Goal: Ask a question

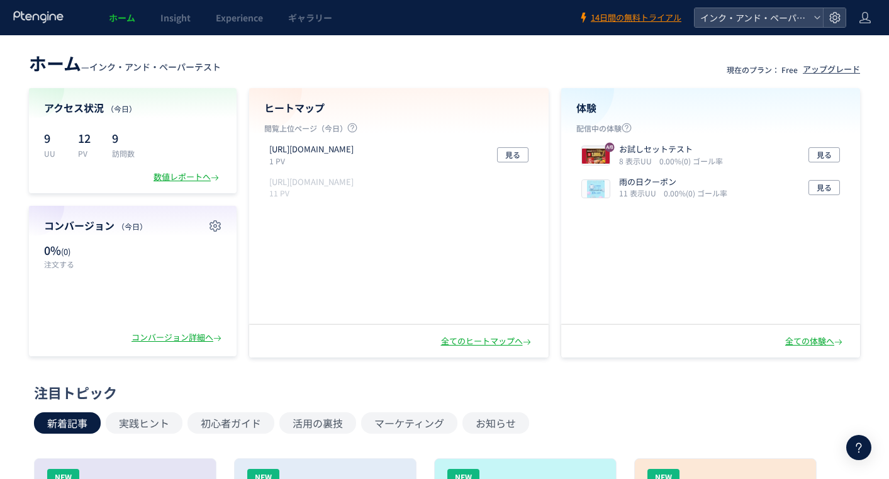
click at [720, 148] on div "お試しセットテスト 8 表示UU 0.00%(0) ゴール率" at bounding box center [671, 154] width 104 height 23
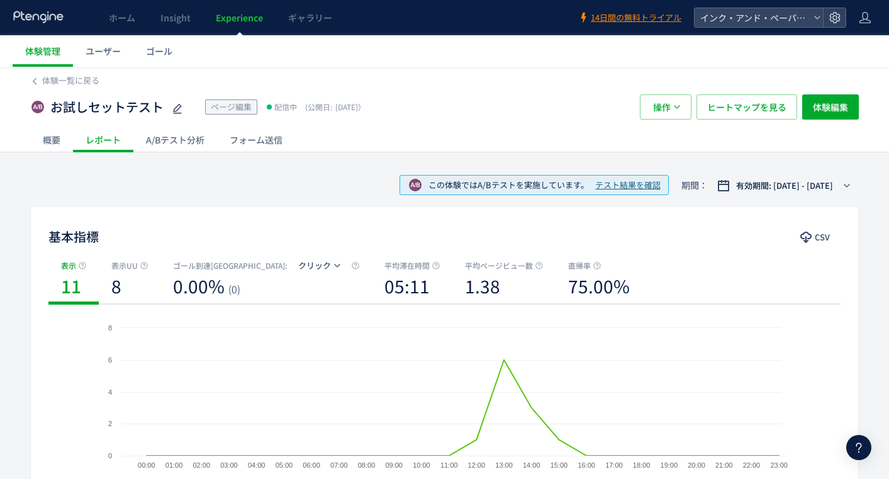
click at [50, 142] on div "概要" at bounding box center [51, 139] width 43 height 25
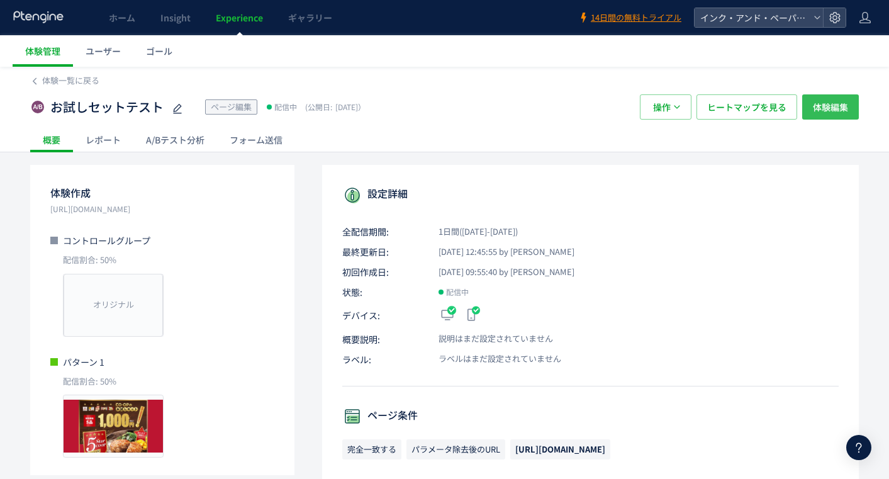
click at [832, 111] on span "体験編集" at bounding box center [830, 106] width 35 height 25
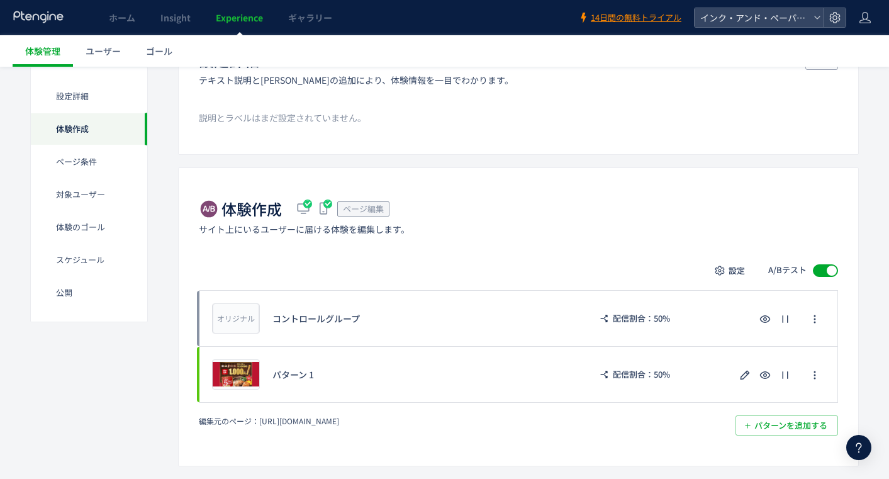
scroll to position [252, 0]
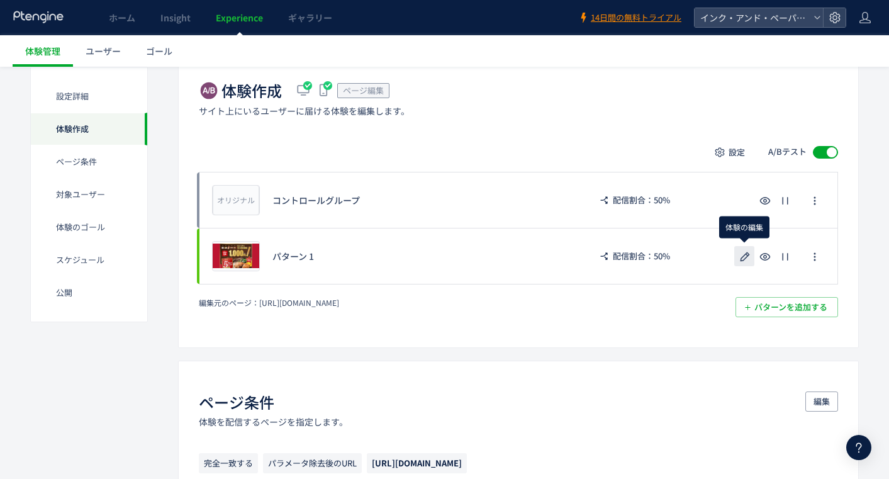
click at [745, 254] on use "button" at bounding box center [745, 256] width 9 height 9
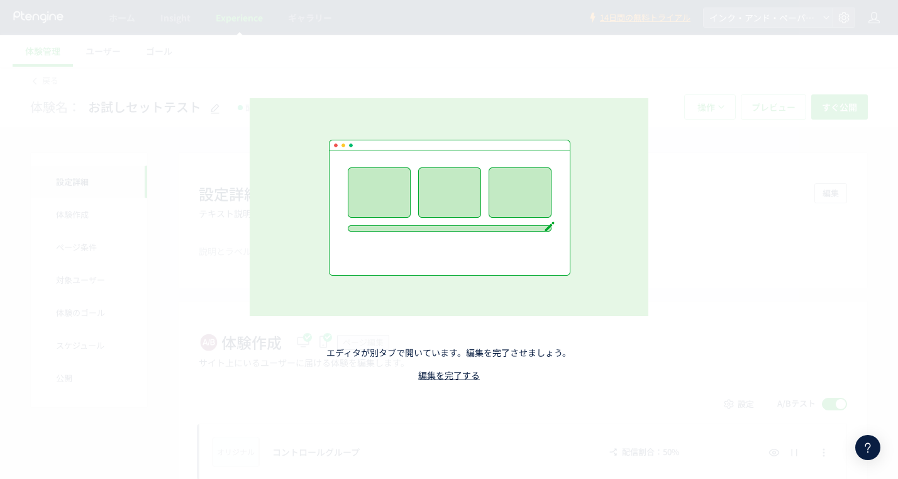
click at [833, 383] on div "エディタが別タブで開いています。編集を完了させましょう。 編集を完了する" at bounding box center [449, 239] width 898 height 479
click at [870, 444] on use at bounding box center [869, 448] width 6 height 10
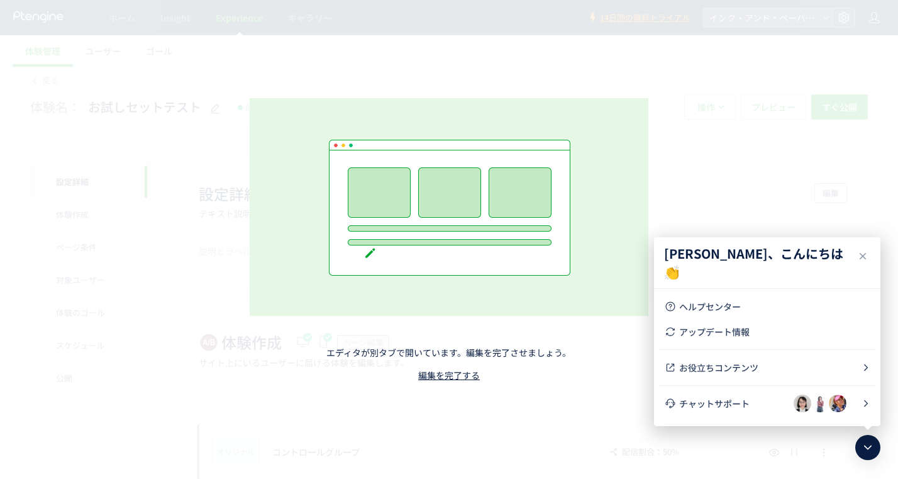
click at [741, 401] on span "チャットサポート" at bounding box center [736, 403] width 115 height 13
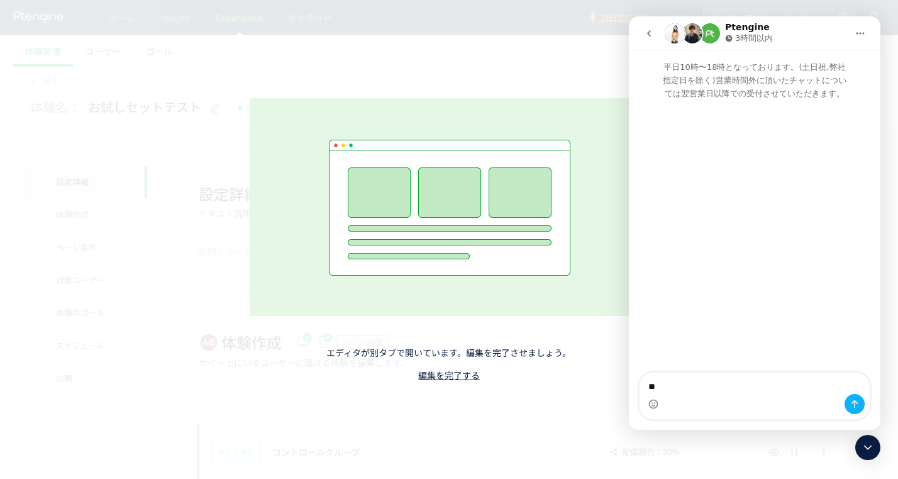
type textarea "*"
drag, startPoint x: 31, startPoint y: 257, endPoint x: 589, endPoint y: 303, distance: 559.3
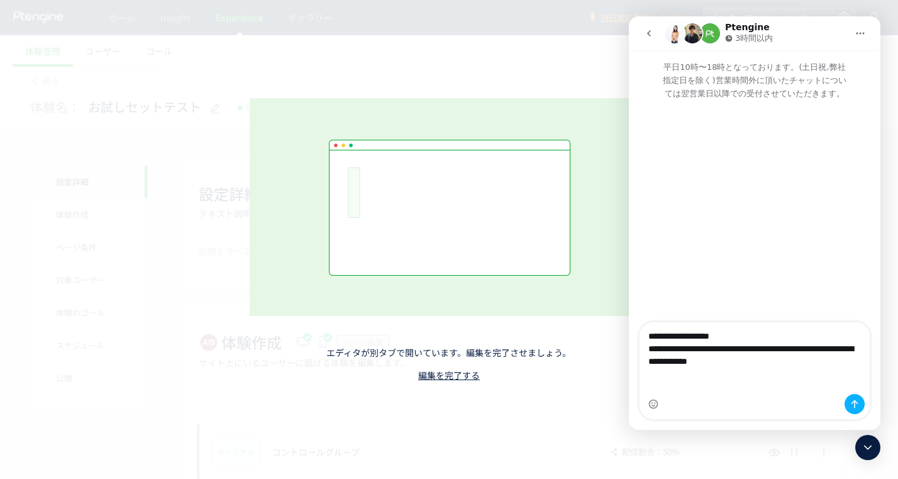
click at [31, 257] on div "エディタが別タブで開いています。編集を完了させましょう。 編集を完了する" at bounding box center [449, 239] width 898 height 479
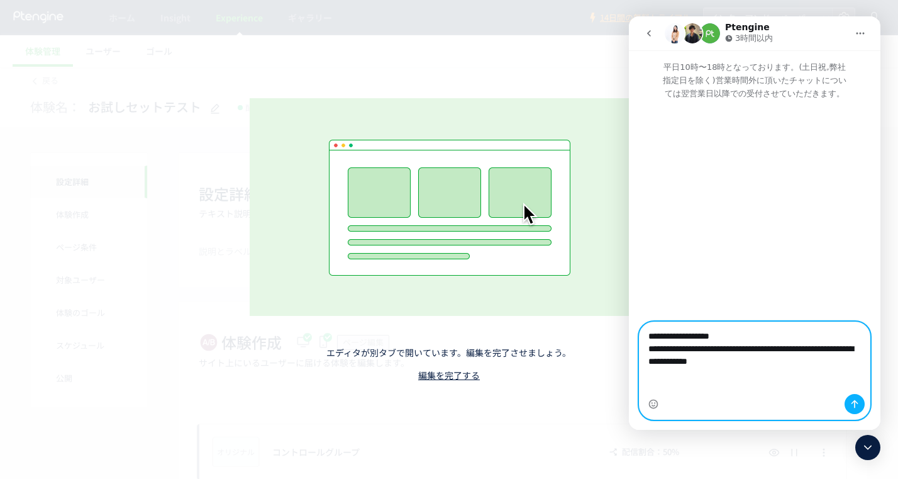
click at [730, 362] on textarea "**********" at bounding box center [755, 351] width 230 height 59
click at [676, 366] on textarea "**********" at bounding box center [755, 351] width 230 height 59
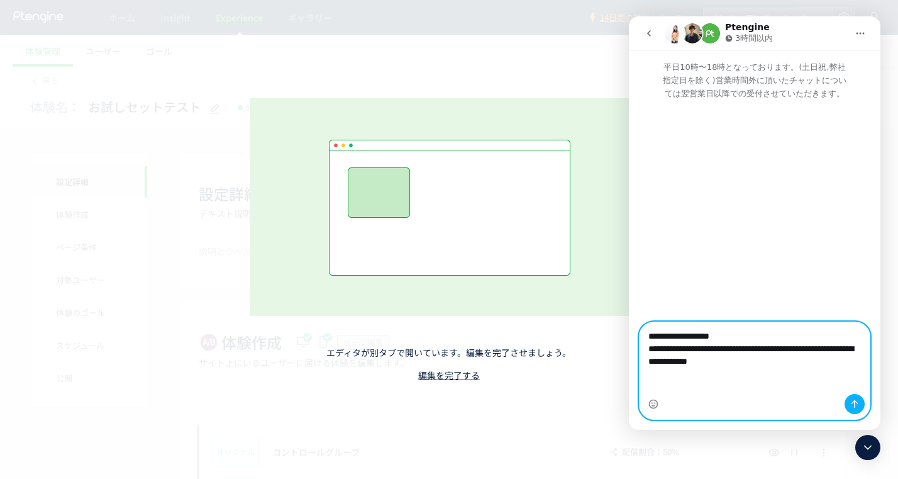
click at [740, 361] on textarea "**********" at bounding box center [755, 351] width 230 height 59
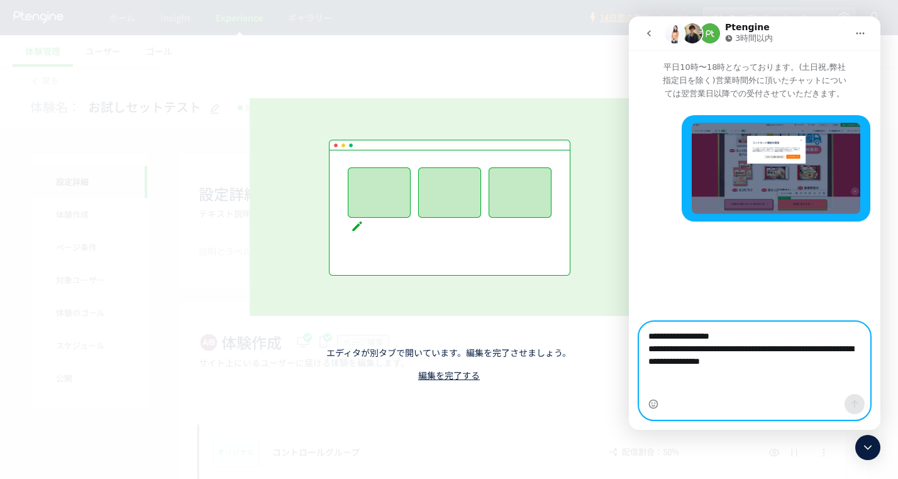
type textarea "**********"
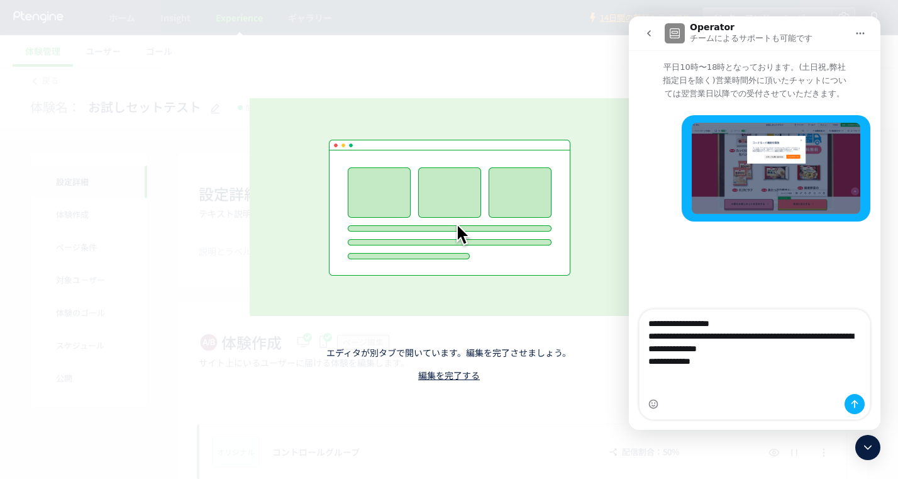
type textarea "**********"
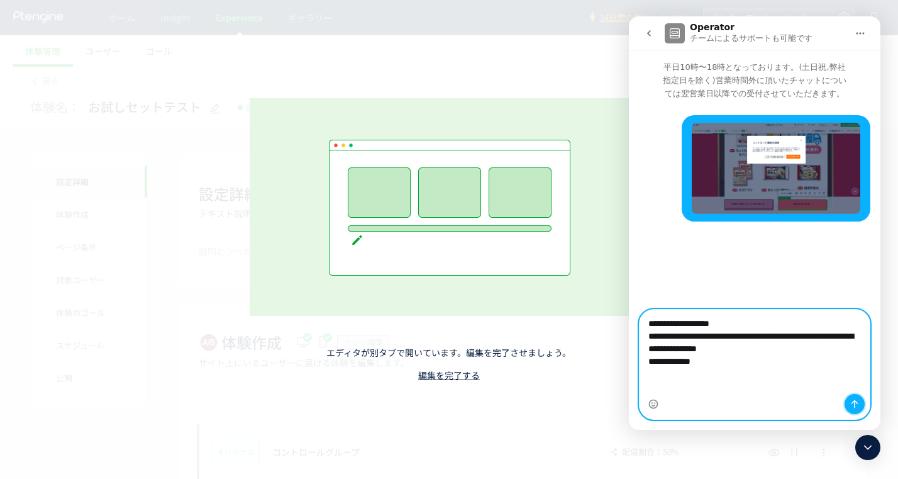
click at [856, 406] on icon "メッセージを送信…" at bounding box center [855, 404] width 10 height 10
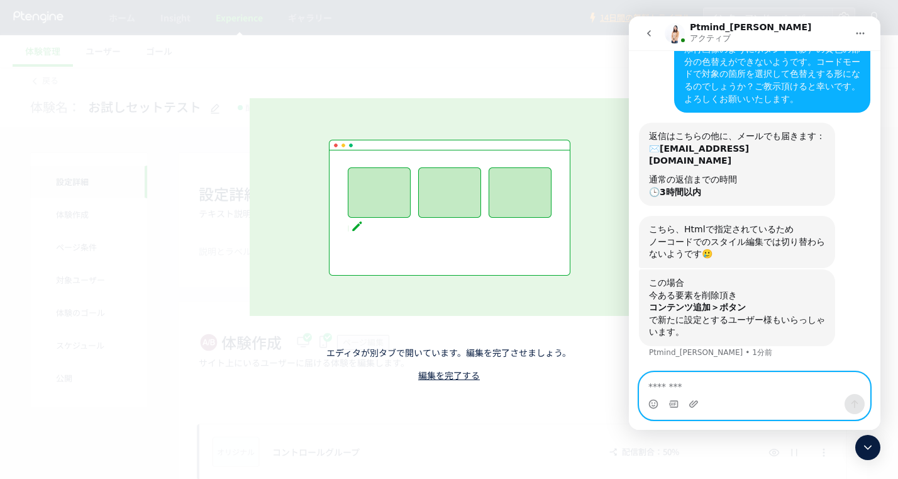
scroll to position [174, 0]
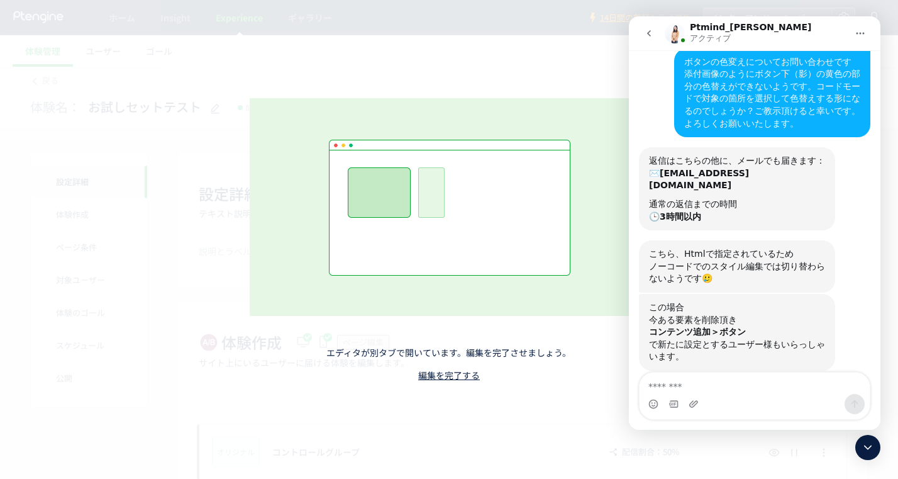
click at [664, 314] on div "今ある要素を削除頂き コンテンツ追加＞ボタン" at bounding box center [737, 326] width 176 height 25
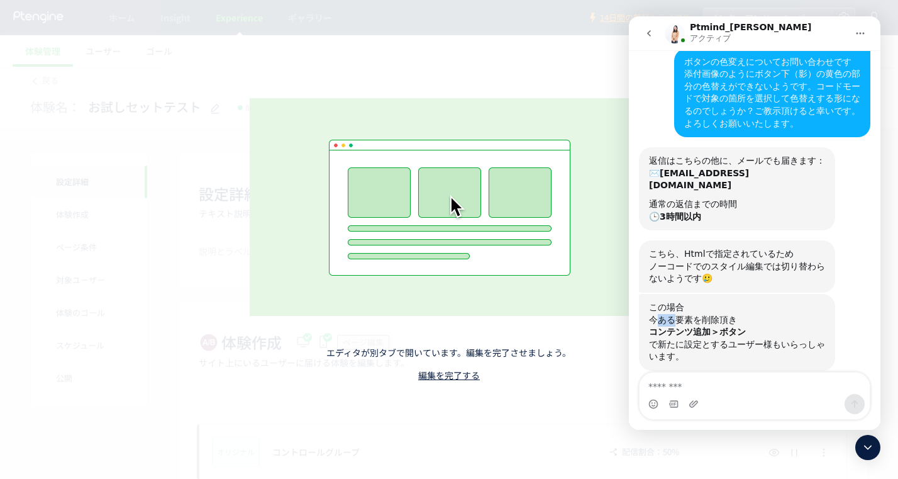
click at [664, 314] on div "今ある要素を削除頂き コンテンツ追加＞ボタン" at bounding box center [737, 326] width 176 height 25
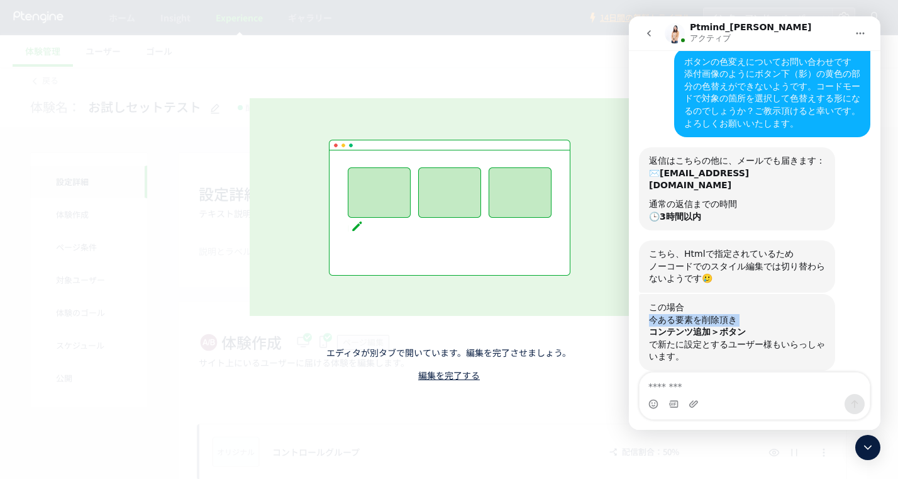
click at [664, 314] on div "今ある要素を削除頂き コンテンツ追加＞ボタン" at bounding box center [737, 326] width 176 height 25
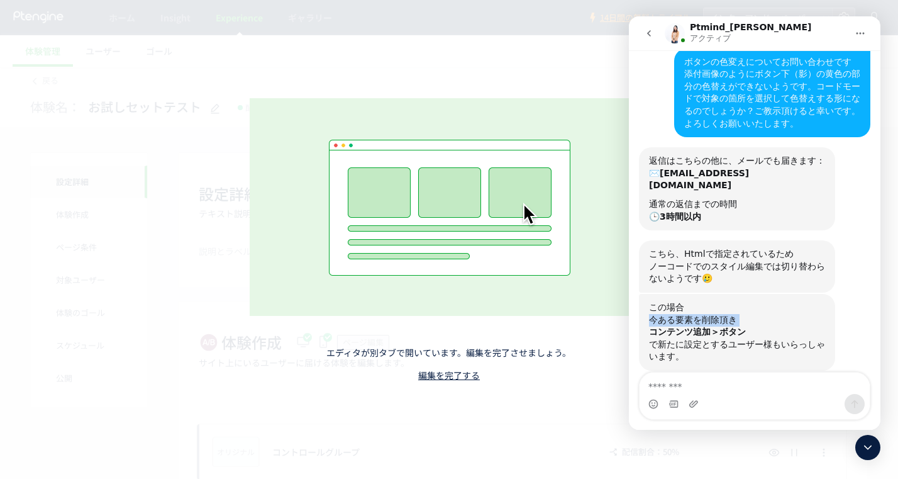
click at [664, 314] on div "今ある要素を削除頂き コンテンツ追加＞ボタン" at bounding box center [737, 326] width 176 height 25
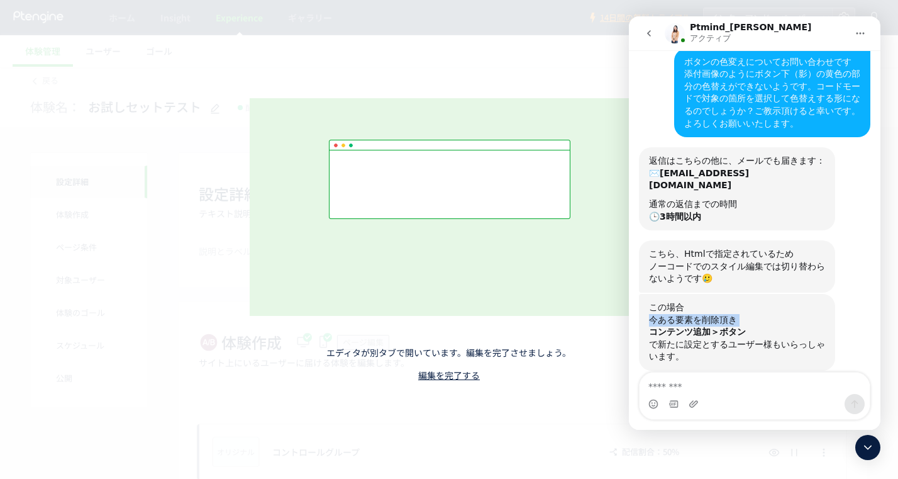
copy div "今ある要素を削除頂き"
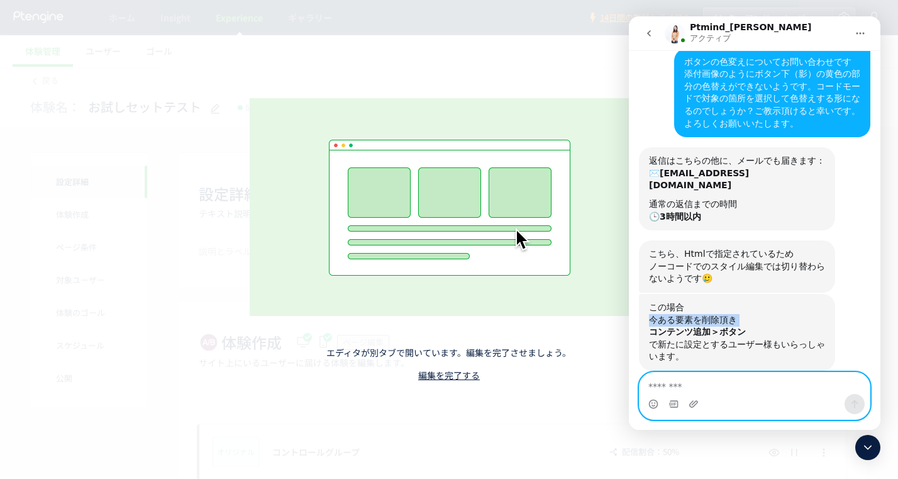
click at [693, 383] on textarea "メッセージ..." at bounding box center [755, 382] width 230 height 21
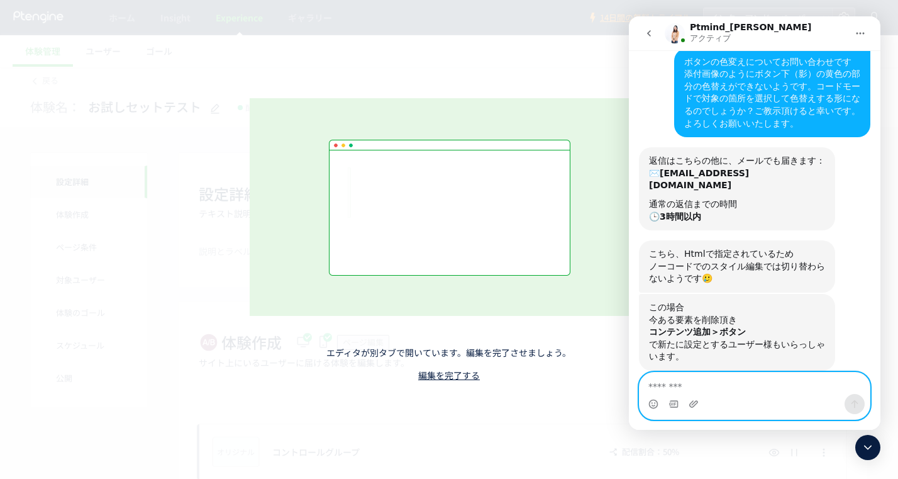
paste textarea "**********"
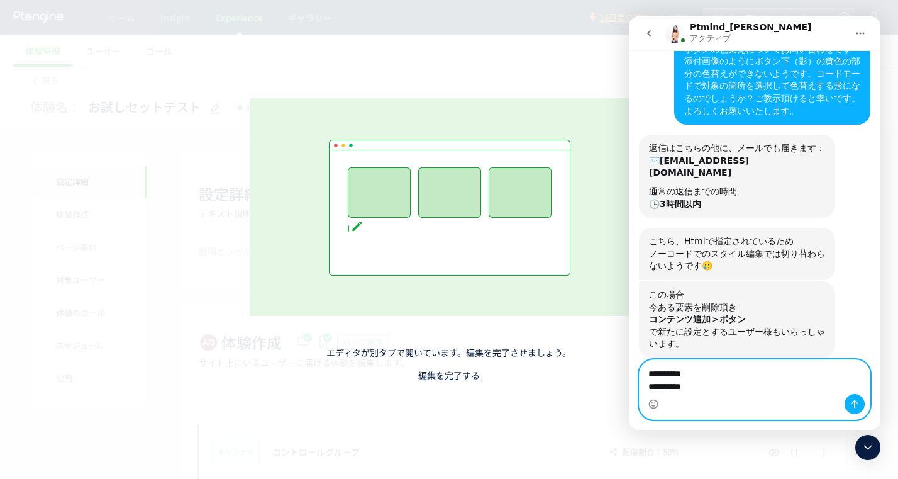
scroll to position [235, 0]
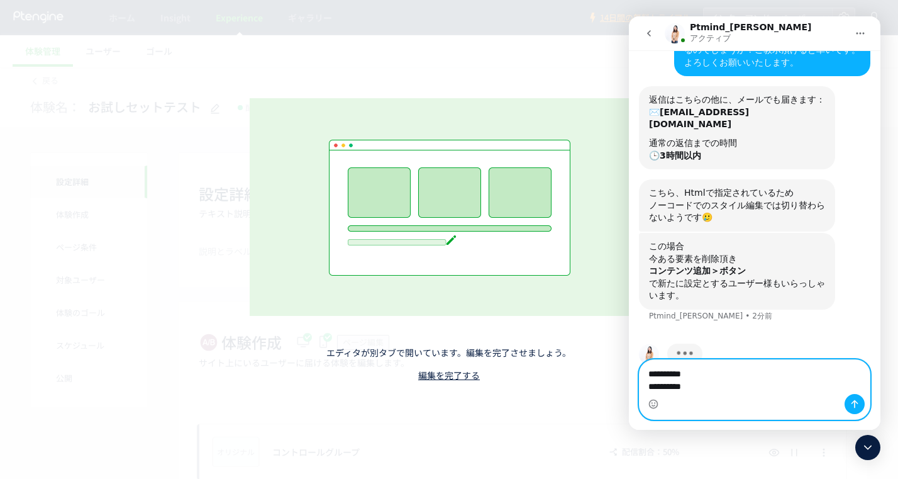
type textarea "**********"
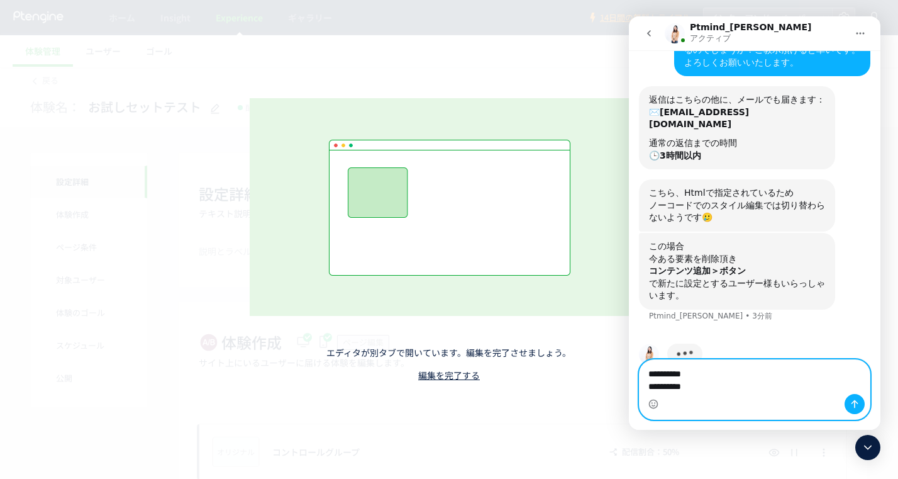
drag, startPoint x: 717, startPoint y: 386, endPoint x: 1253, endPoint y: 385, distance: 536.0
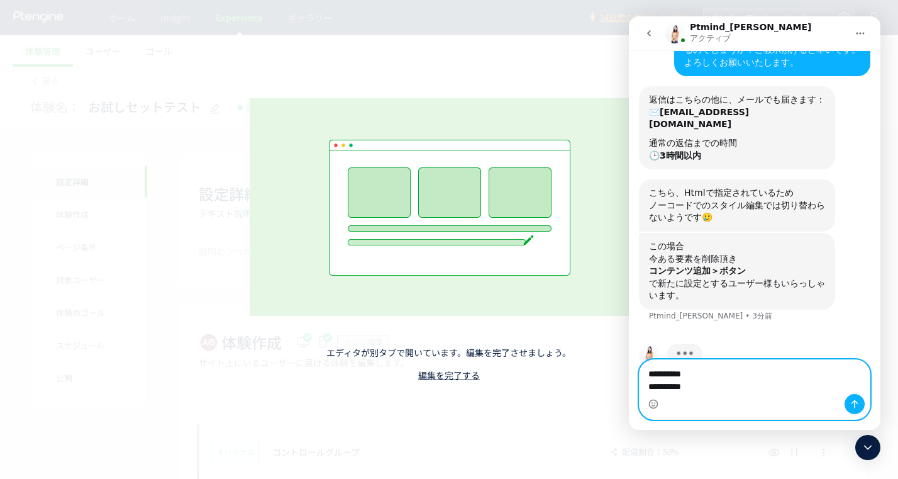
click html "Ptmind_[PERSON_NAME] アクティブ 平日10時〜18時となっております。(土日祝,弊社指定日を除く)営業時間外に頂いたチャットについては翌営…"
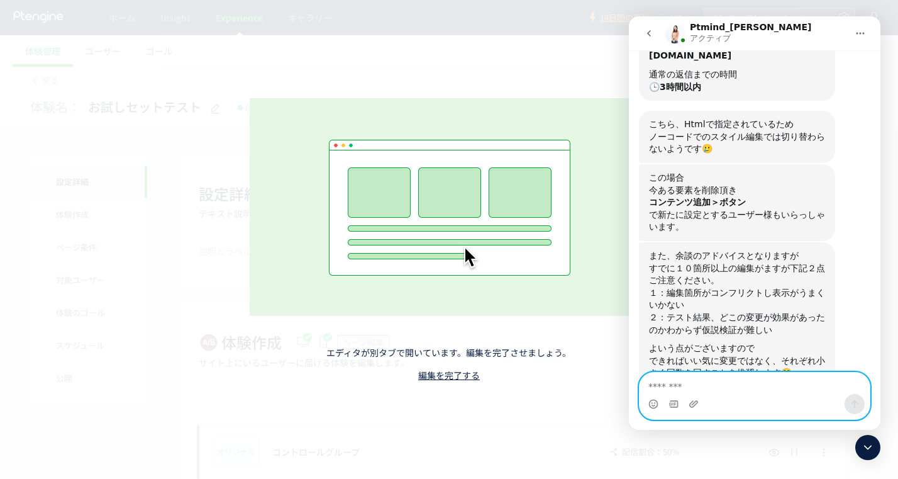
scroll to position [308, 0]
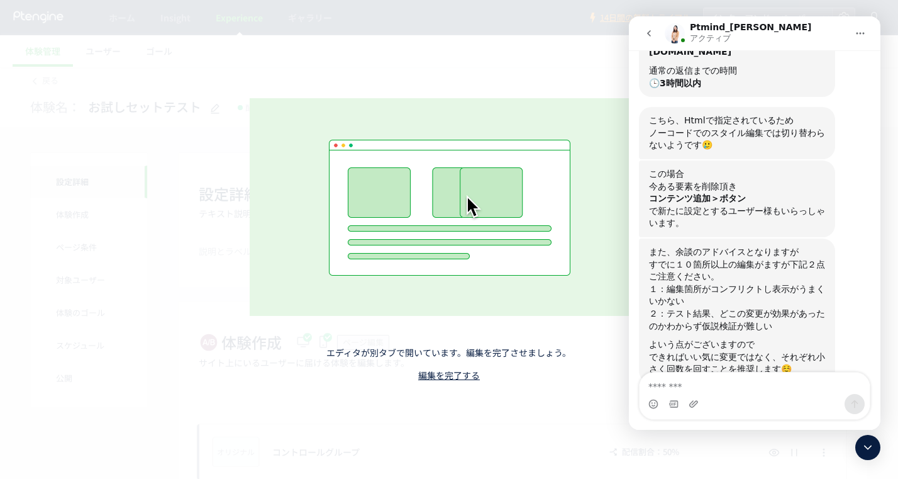
click at [656, 33] on button "go back" at bounding box center [649, 33] width 24 height 24
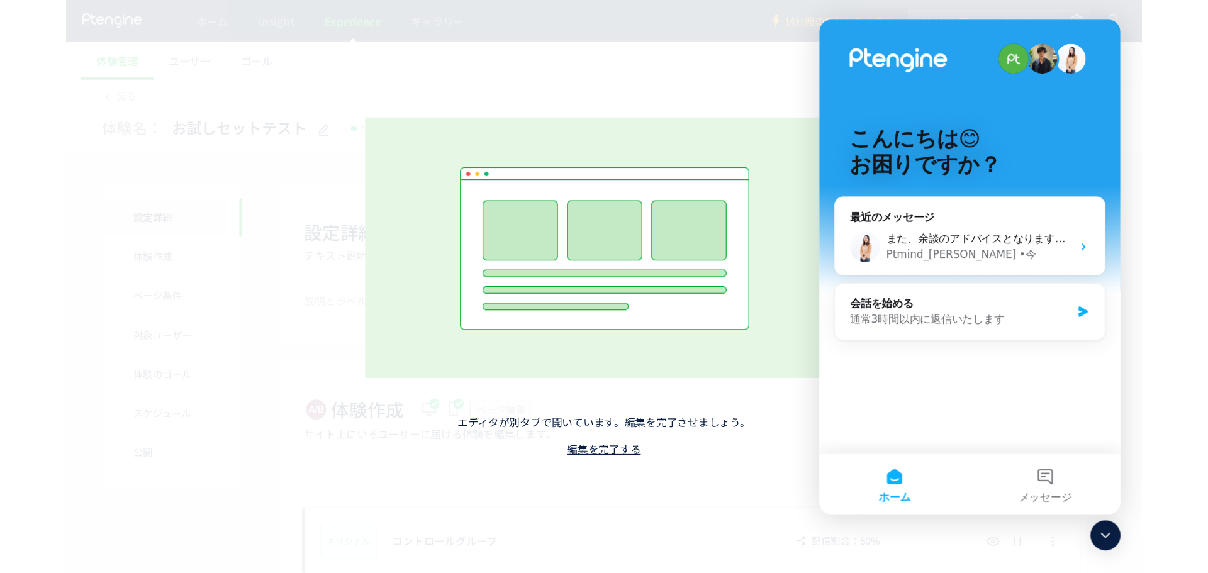
scroll to position [0, 0]
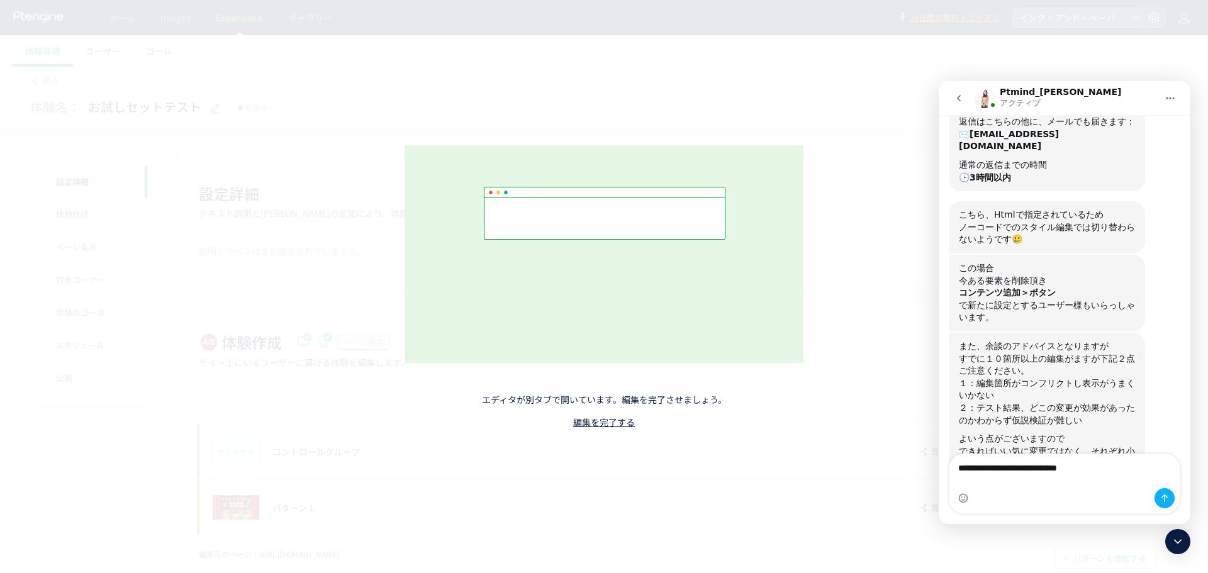
scroll to position [291, 0]
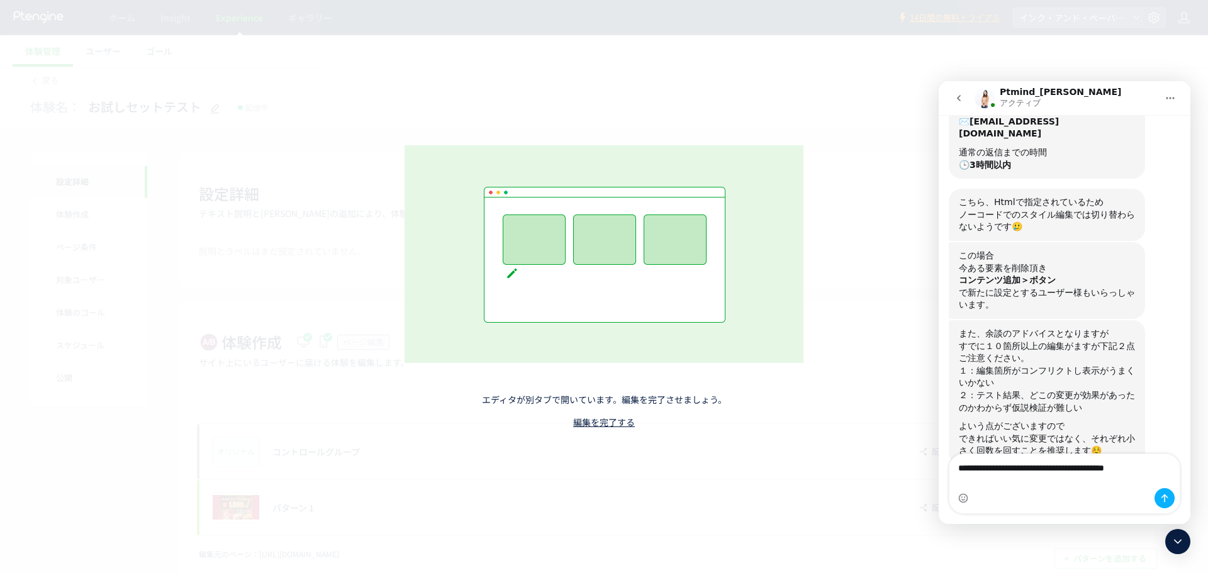
type textarea "**********"
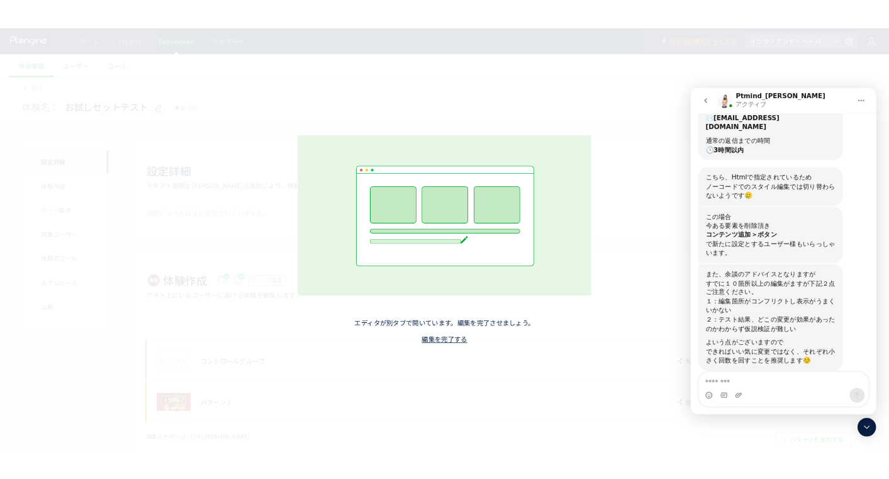
scroll to position [328, 0]
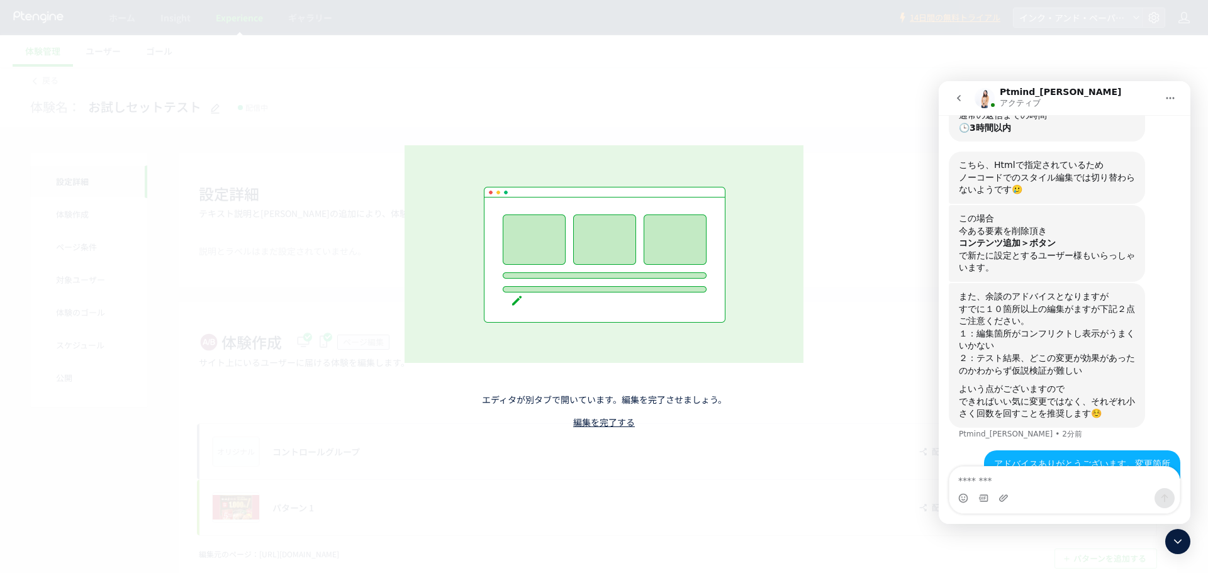
click at [601, 421] on link "編集を完了する" at bounding box center [604, 422] width 62 height 13
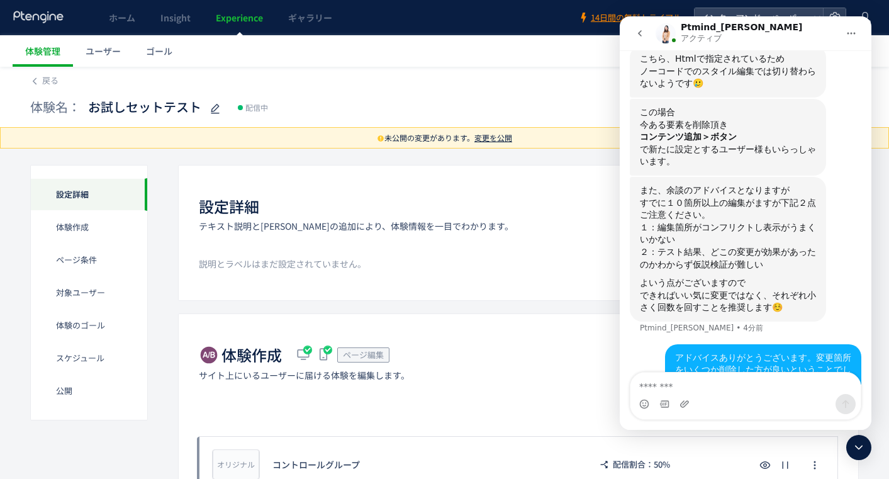
scroll to position [406, 0]
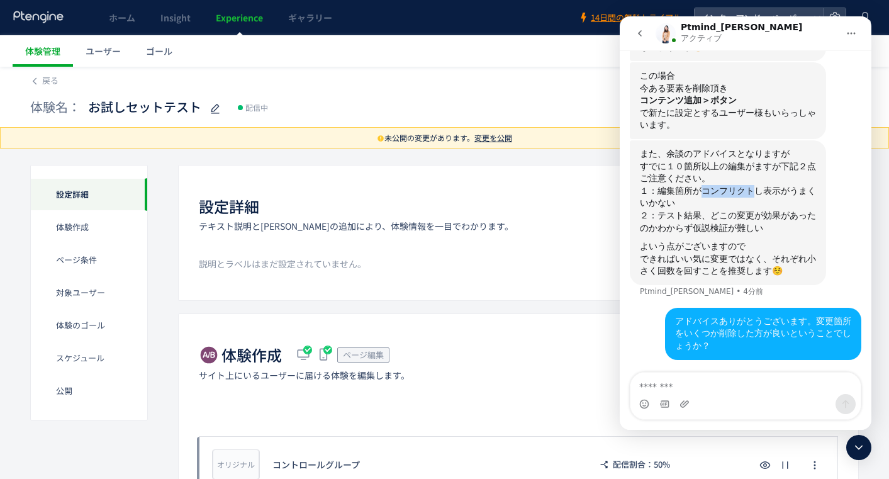
drag, startPoint x: 696, startPoint y: 166, endPoint x: 740, endPoint y: 167, distance: 43.4
click at [740, 185] on div "１：編集箇所がコンフリクトし表示がうまくいかない" at bounding box center [728, 197] width 176 height 25
copy div "コンフリクト"
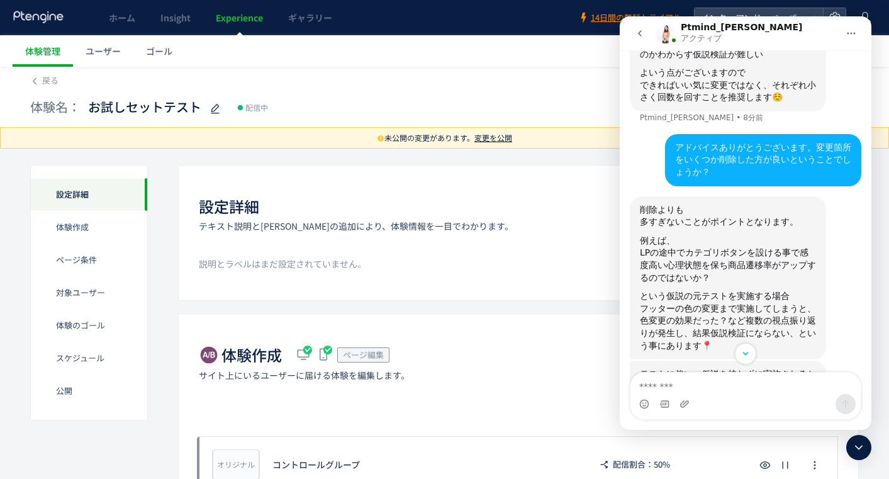
scroll to position [622, 0]
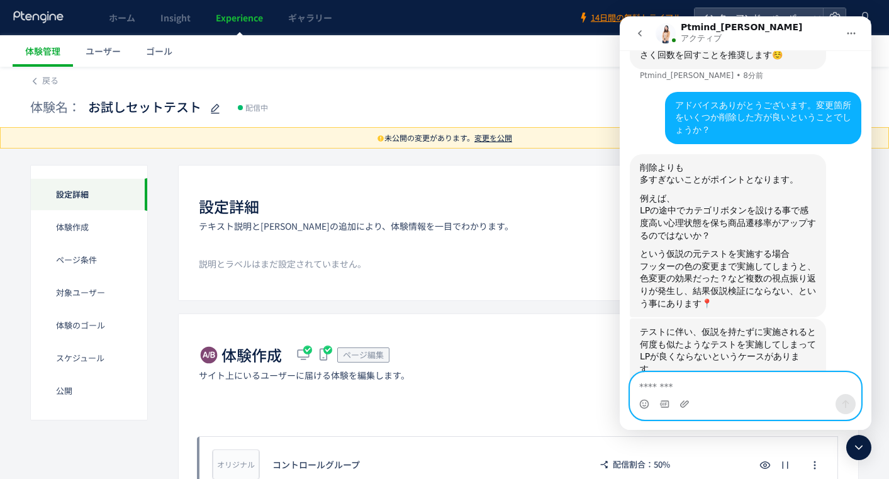
click at [718, 380] on textarea "メッセージ..." at bounding box center [745, 382] width 230 height 21
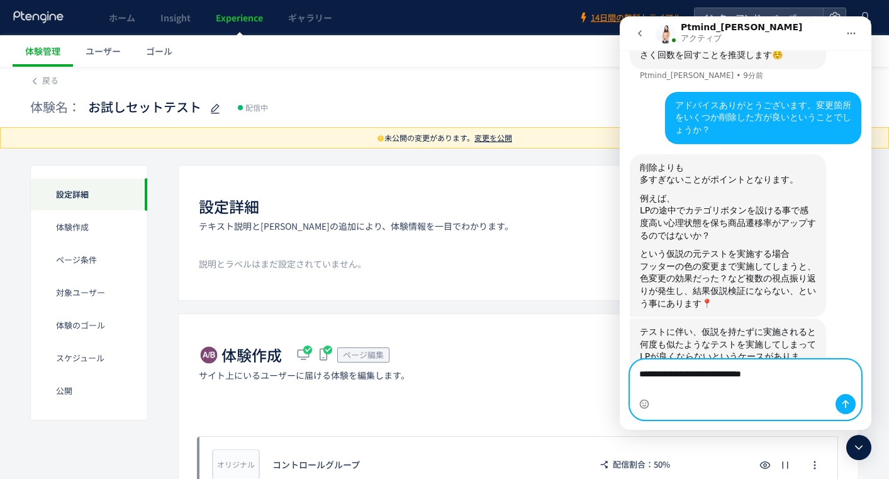
scroll to position [634, 0]
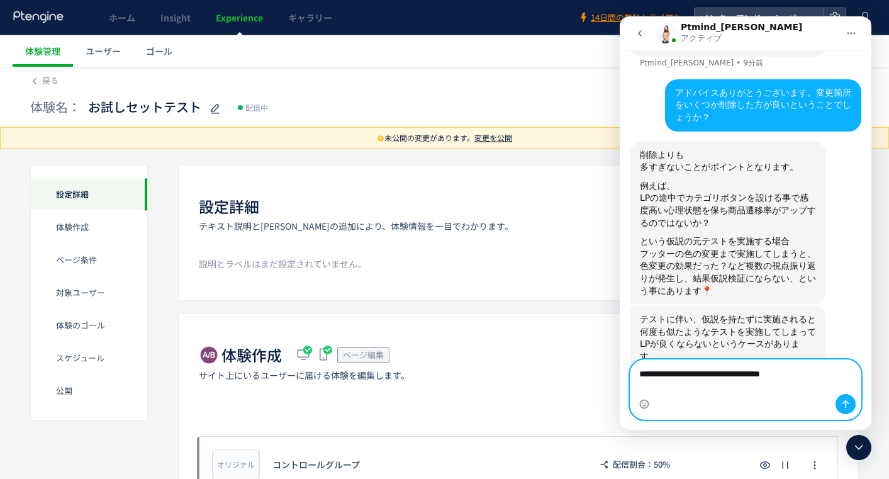
type textarea "**********"
click at [838, 398] on button "メッセージを送信…" at bounding box center [846, 404] width 20 height 20
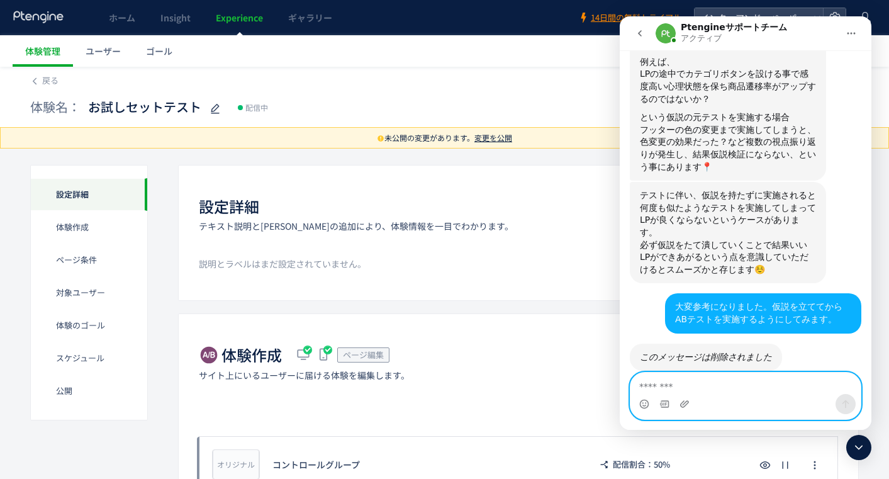
scroll to position [708, 0]
